Goal: Transaction & Acquisition: Obtain resource

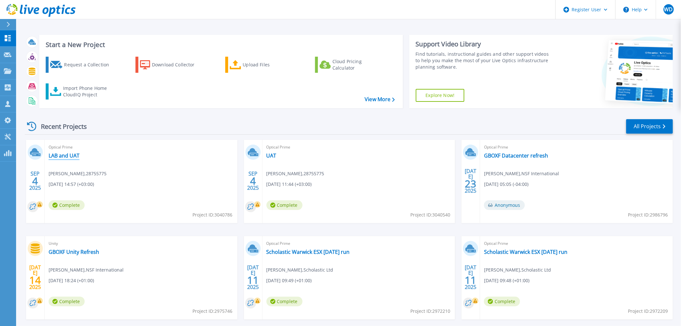
click at [72, 155] on link "LAB and UAT" at bounding box center [64, 155] width 31 height 6
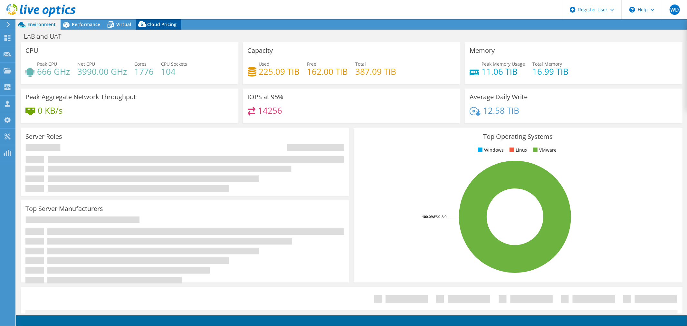
click at [178, 20] on div "Cloud Pricing" at bounding box center [158, 24] width 45 height 10
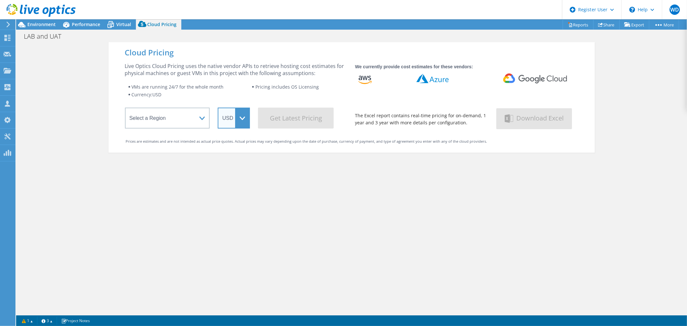
click at [233, 117] on select "ARS AUD BRL CAD CHF CLP CNY DKK EUR GBP HKD HUF INR JPY MXN MYR NOK NZD PEN SEK…" at bounding box center [234, 118] width 32 height 21
select select "GBP"
click at [218, 108] on select "ARS AUD BRL CAD CHF CLP CNY DKK EUR GBP HKD HUF INR JPY MXN MYR NOK NZD PEN SEK…" at bounding box center [234, 118] width 32 height 21
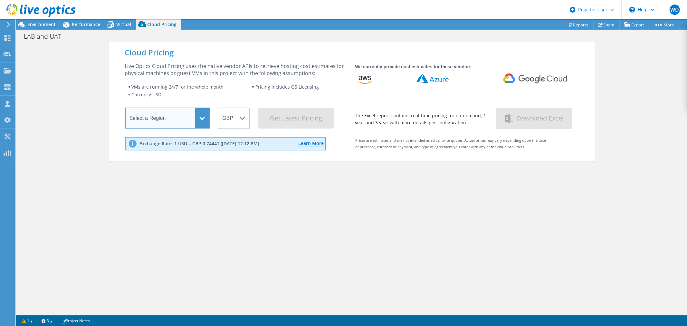
click at [197, 117] on select "Select a Region [GEOGRAPHIC_DATA] ([GEOGRAPHIC_DATA]) [GEOGRAPHIC_DATA] ([GEOGR…" at bounding box center [167, 118] width 85 height 21
select select "EULondon"
click at [125, 109] on select "Select a Region [GEOGRAPHIC_DATA] ([GEOGRAPHIC_DATA]) [GEOGRAPHIC_DATA] ([GEOGR…" at bounding box center [167, 118] width 85 height 21
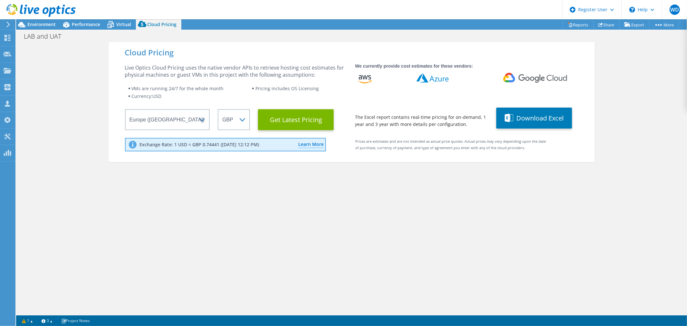
click at [202, 187] on div "Cloud Pricing Live Optics Cloud Pricing uses the native vendor APIs to retrieve…" at bounding box center [352, 205] width 486 height 326
click at [301, 113] on Latest "Get Latest Pricing" at bounding box center [296, 119] width 76 height 21
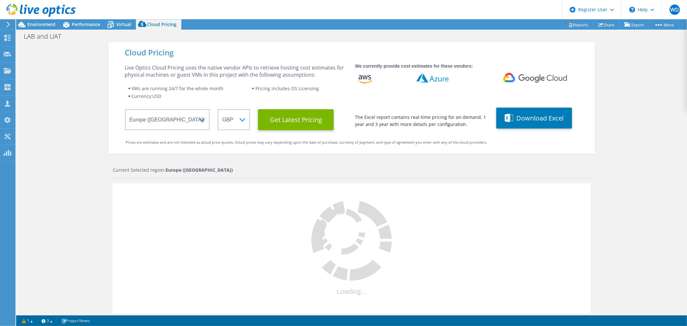
scroll to position [83, 0]
select select "GBP"
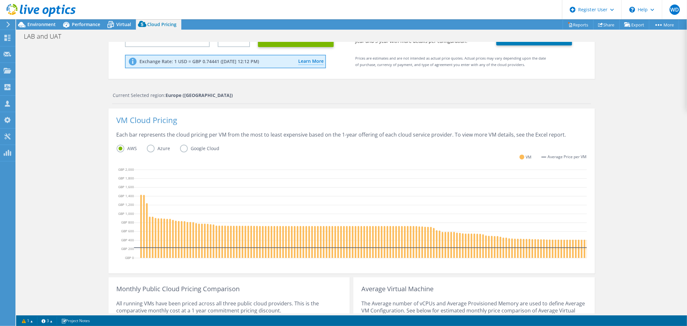
click at [147, 150] on label "Azure" at bounding box center [163, 149] width 33 height 8
click at [0, 0] on input "Azure" at bounding box center [0, 0] width 0 height 0
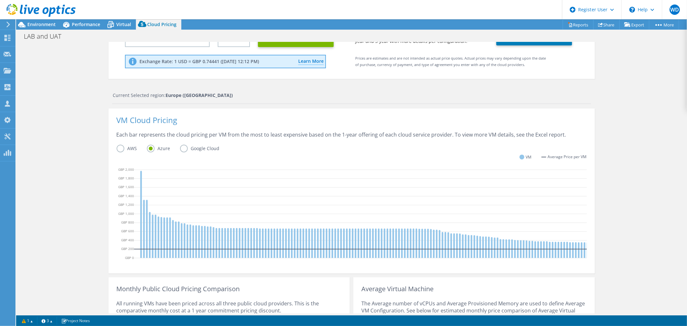
click at [181, 146] on label "Google Cloud" at bounding box center [204, 149] width 49 height 8
click at [0, 0] on input "Google Cloud" at bounding box center [0, 0] width 0 height 0
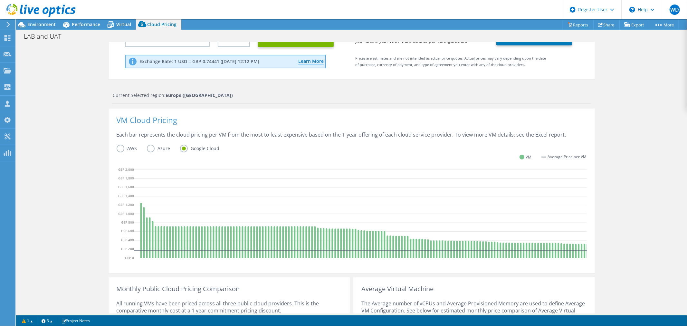
click at [117, 145] on label "AWS" at bounding box center [132, 149] width 30 height 8
click at [0, 0] on input "AWS" at bounding box center [0, 0] width 0 height 0
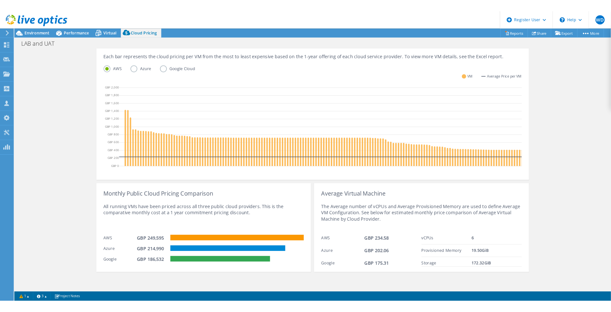
scroll to position [142, 0]
